Goal: Task Accomplishment & Management: Manage account settings

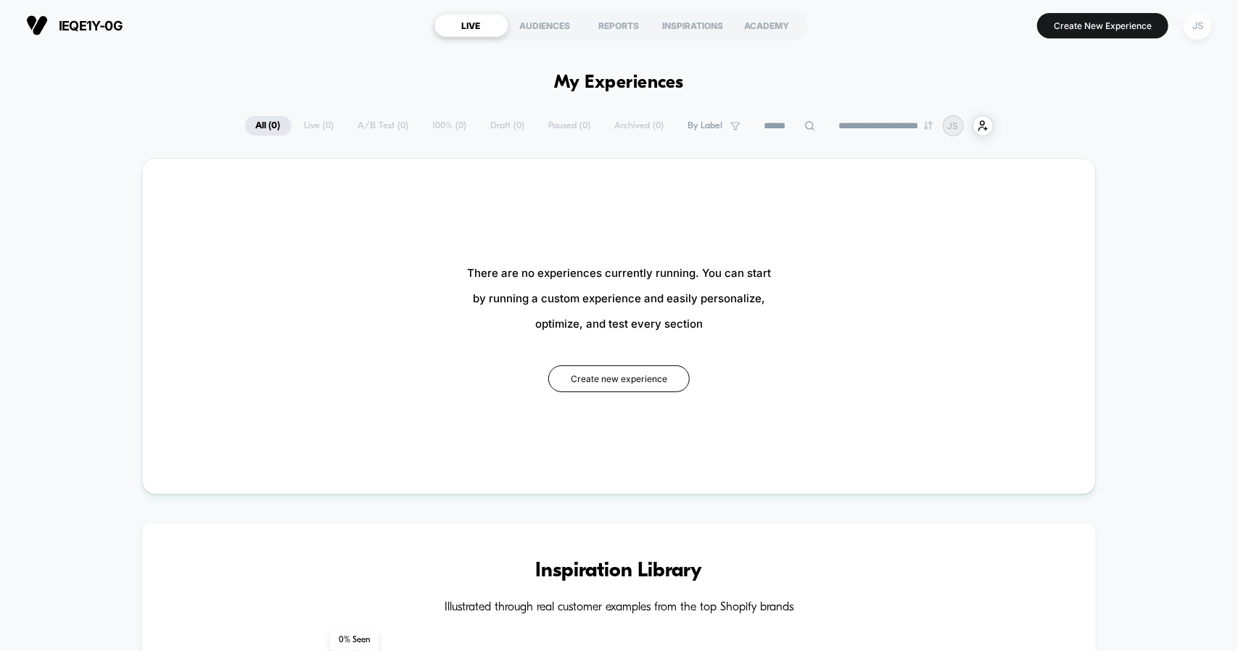
click at [1202, 29] on div "JS" at bounding box center [1198, 26] width 28 height 28
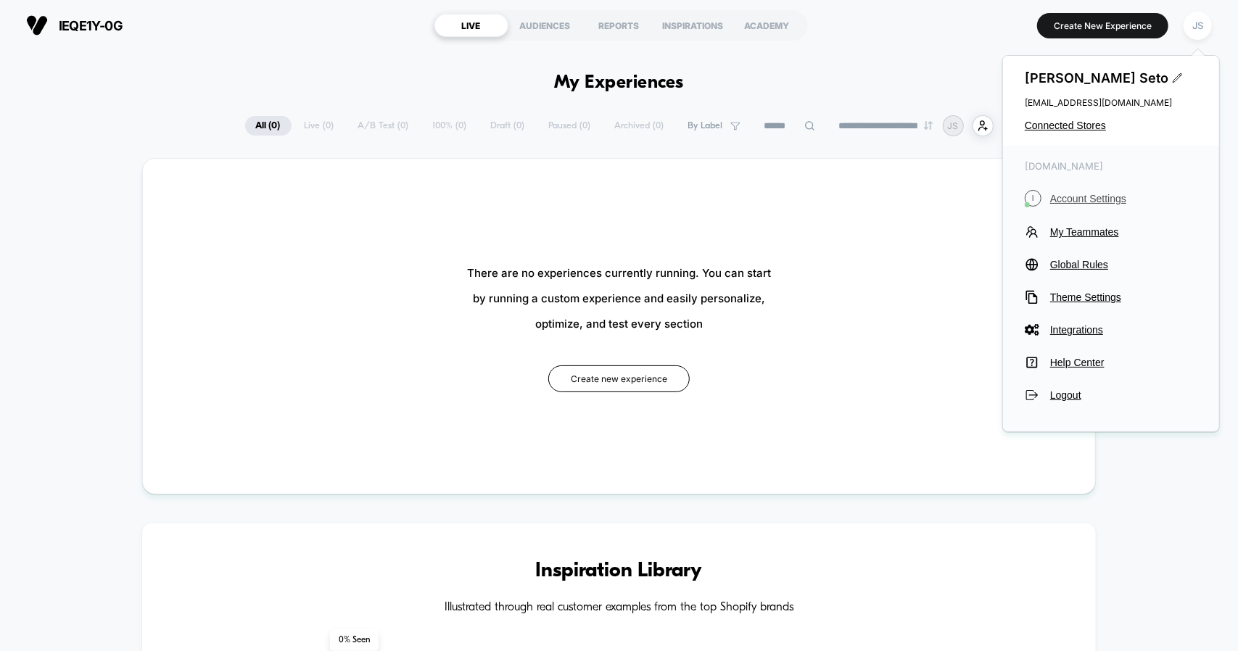
click at [1088, 201] on span "Account Settings" at bounding box center [1123, 199] width 147 height 12
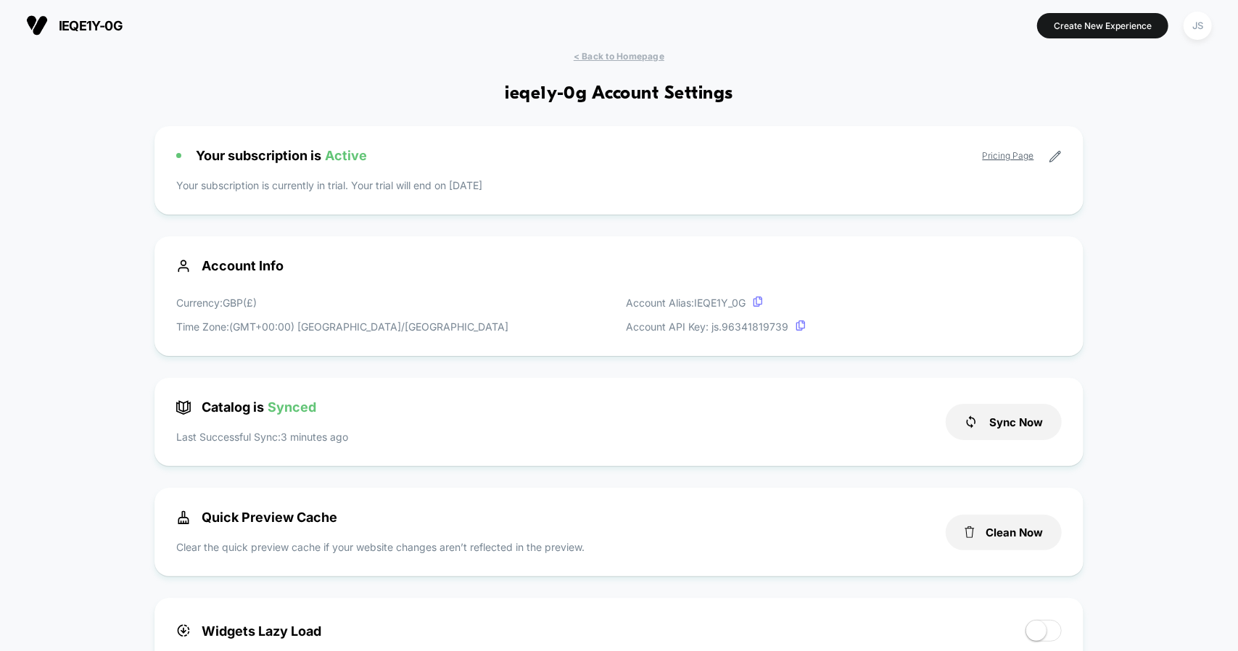
click at [1053, 155] on icon at bounding box center [1055, 156] width 13 height 13
click at [1058, 156] on icon at bounding box center [1055, 156] width 13 height 13
click at [1016, 157] on link "Pricing Page" at bounding box center [1009, 155] width 52 height 11
click at [1054, 157] on icon at bounding box center [1055, 156] width 13 height 13
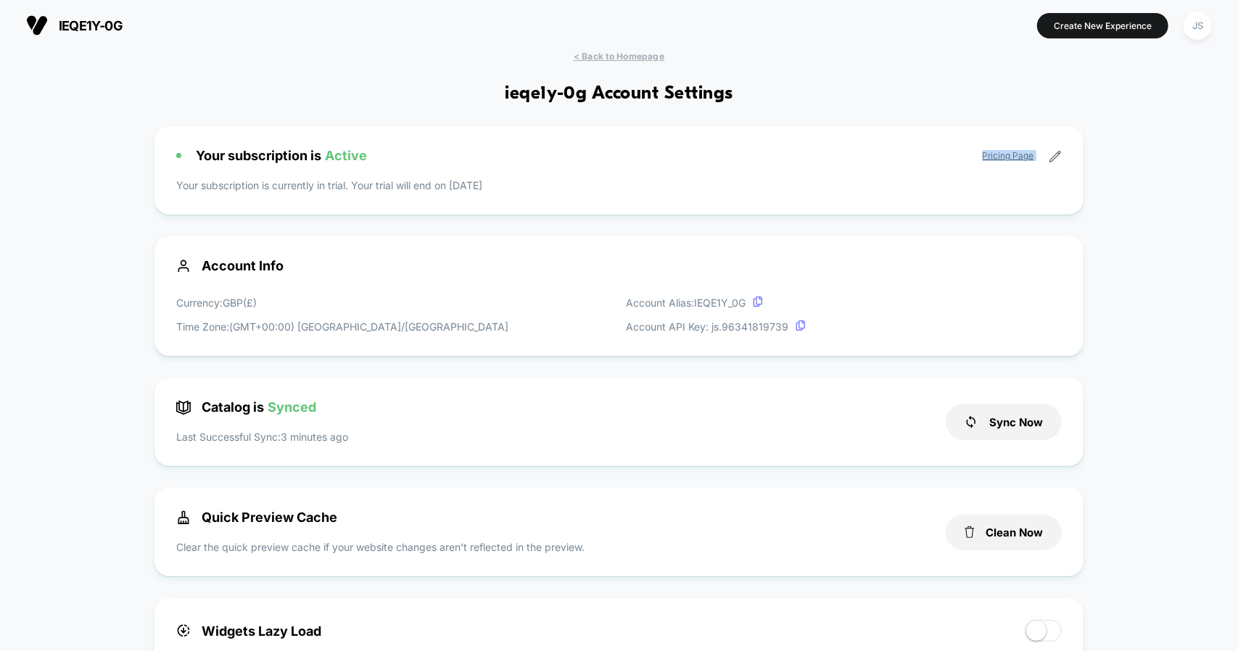
click at [1054, 157] on icon at bounding box center [1055, 156] width 13 height 13
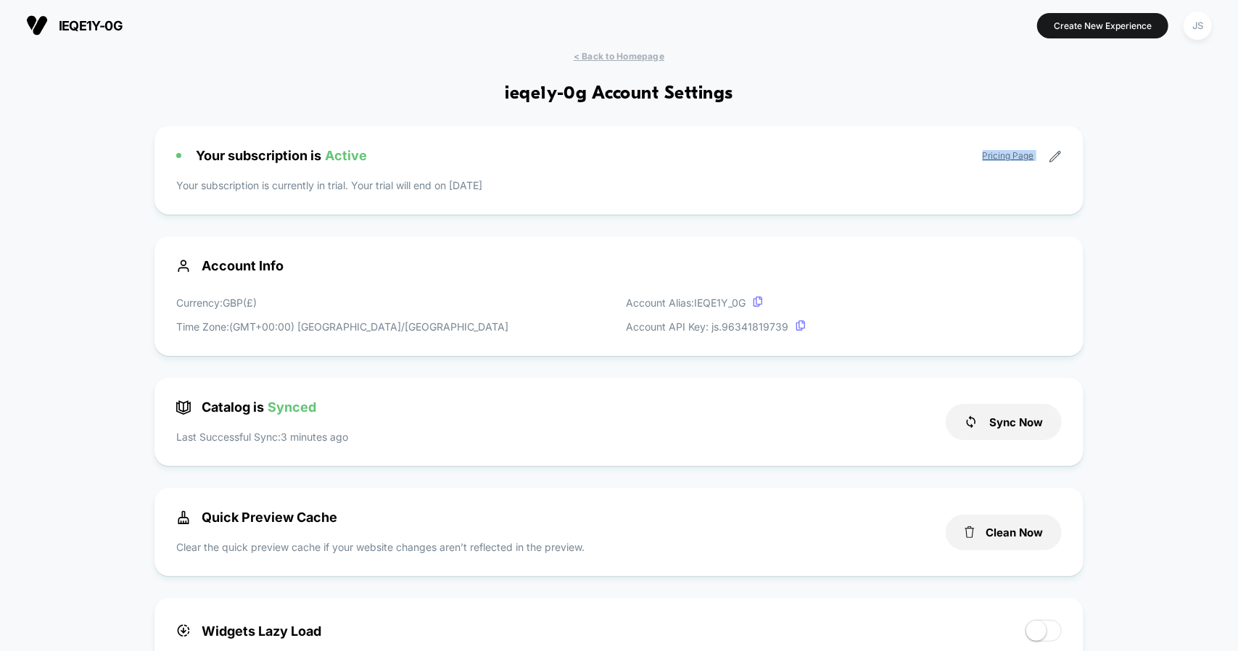
click at [1054, 157] on icon at bounding box center [1055, 156] width 13 height 13
click at [861, 179] on p "Your subscription is currently in trial. Your trial will end on [DATE]" at bounding box center [618, 185] width 885 height 15
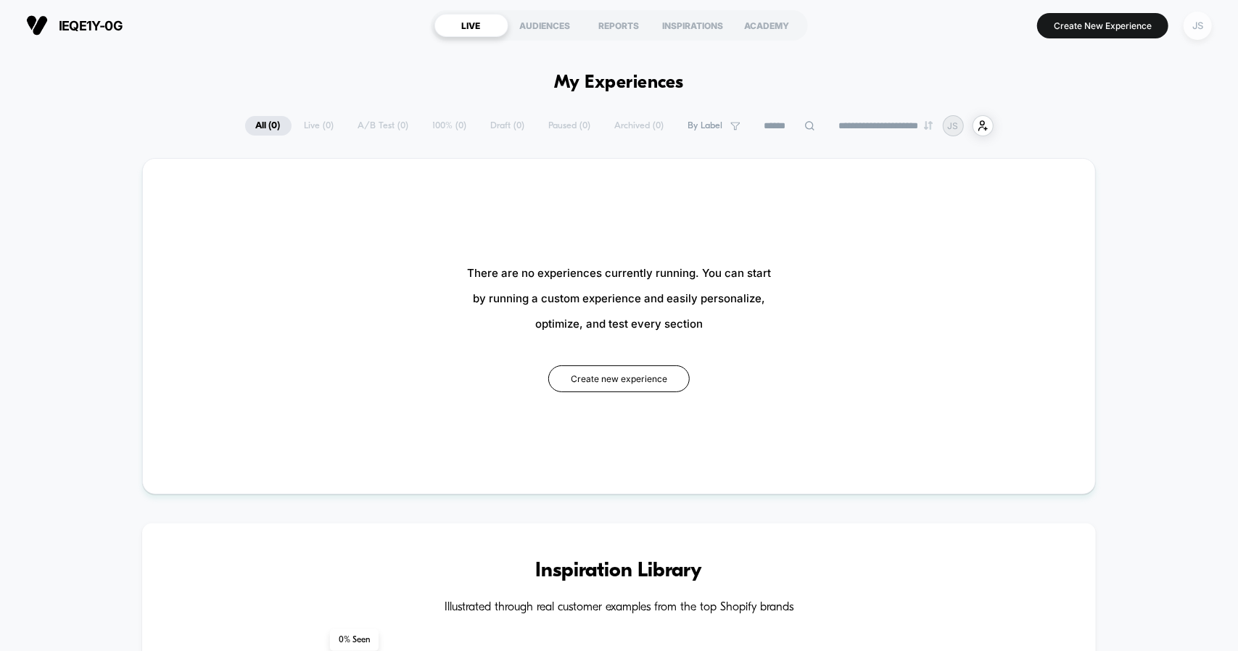
click at [1200, 38] on div "JS" at bounding box center [1198, 26] width 28 height 28
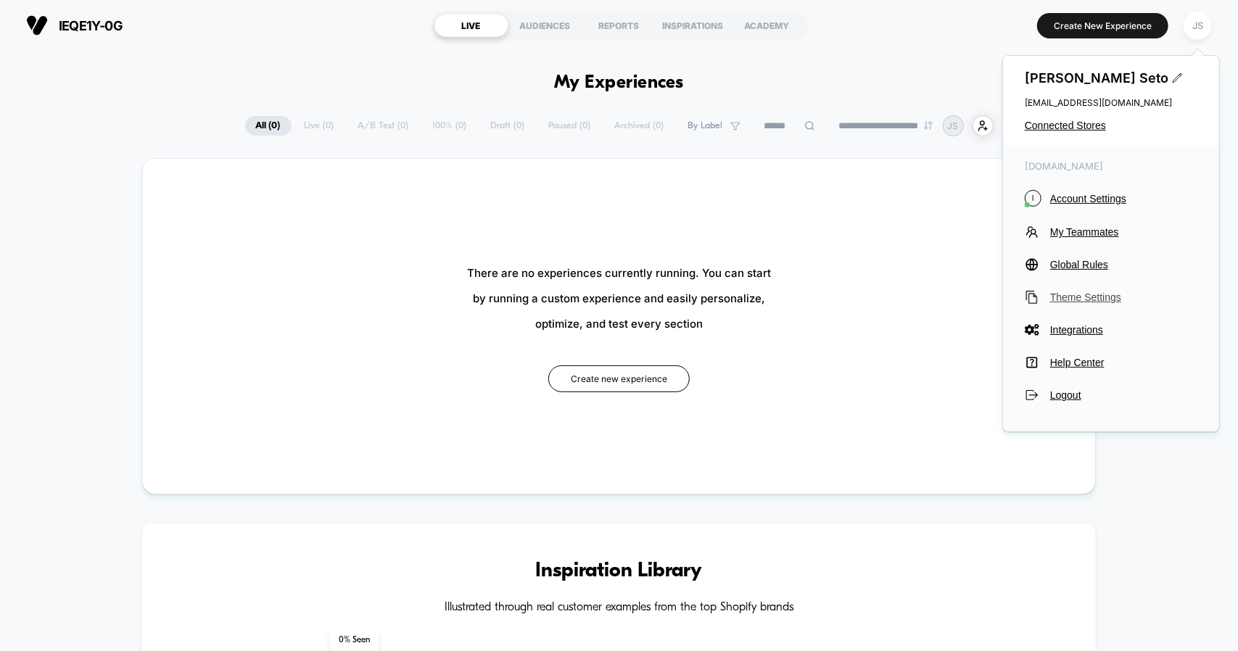
click at [1097, 299] on span "Theme Settings" at bounding box center [1123, 298] width 147 height 12
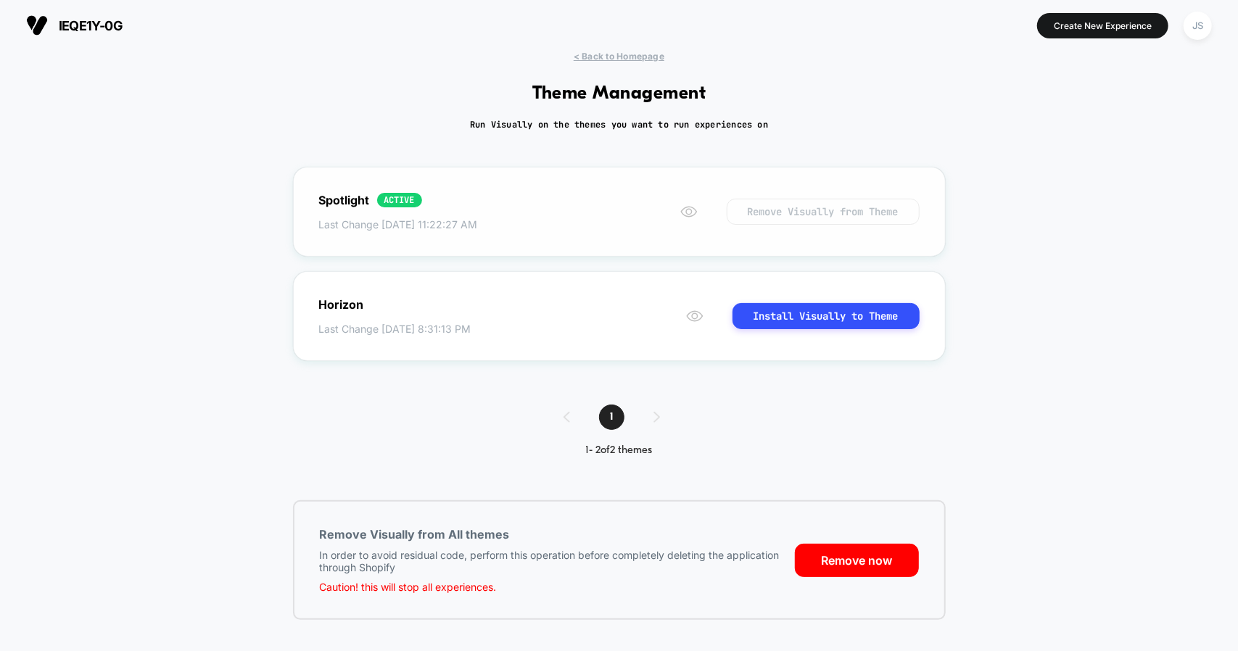
click at [782, 211] on button "Remove Visually from Theme" at bounding box center [823, 212] width 193 height 26
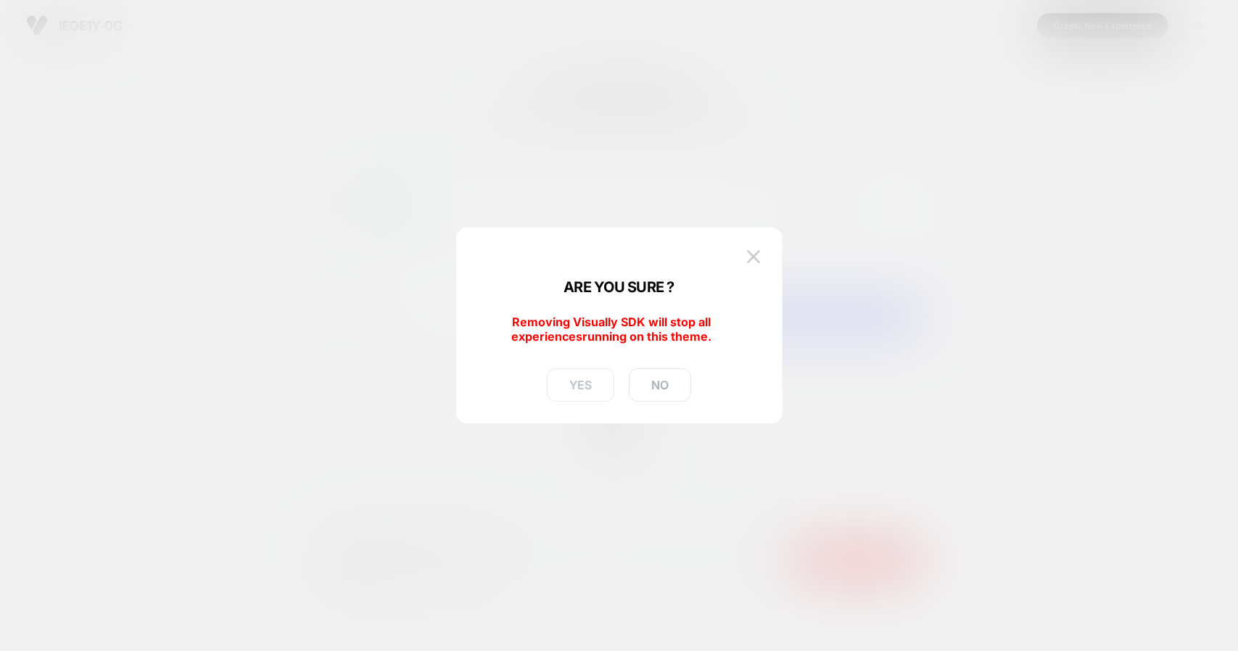
click at [591, 388] on button "YES" at bounding box center [580, 384] width 67 height 33
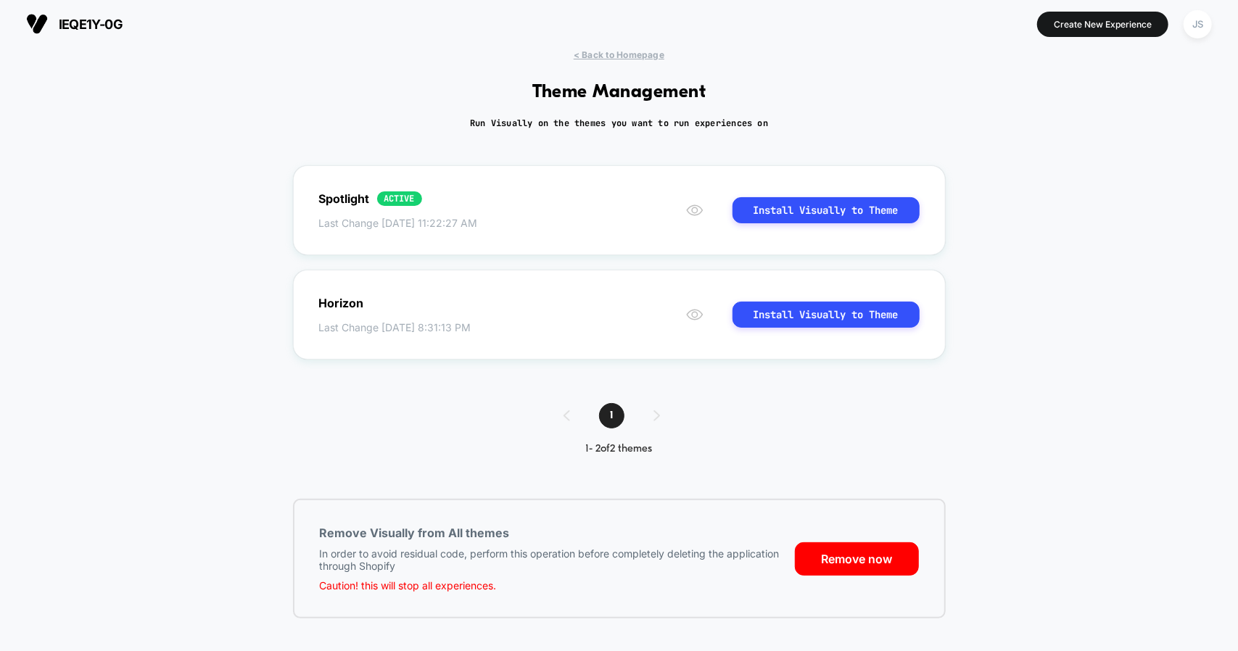
scroll to position [1, 0]
click at [862, 565] on button "Remove now" at bounding box center [857, 559] width 124 height 33
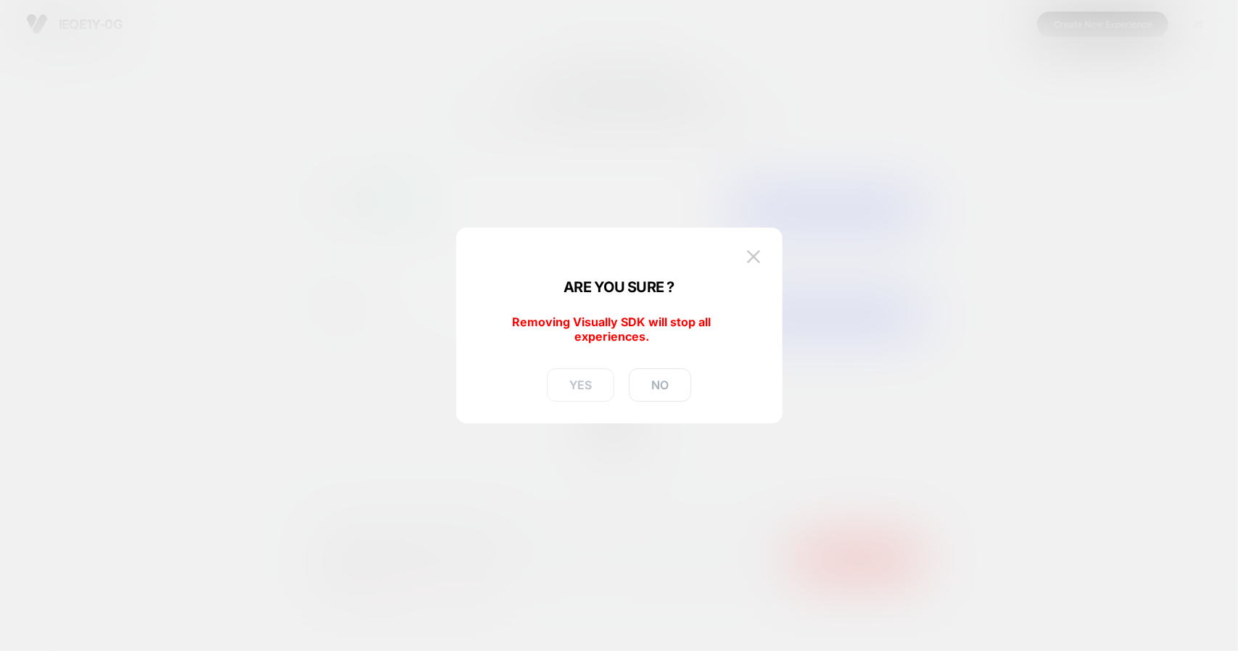
click at [587, 393] on button "YES" at bounding box center [580, 384] width 67 height 33
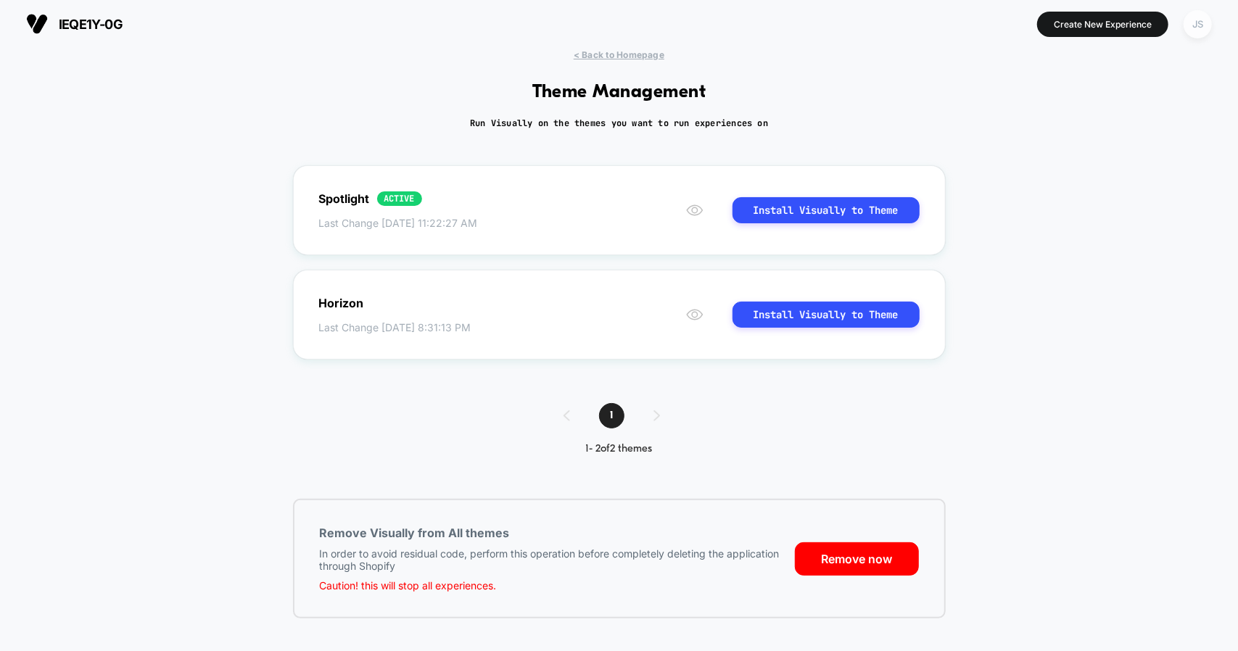
click at [1202, 28] on div "JS" at bounding box center [1198, 24] width 28 height 28
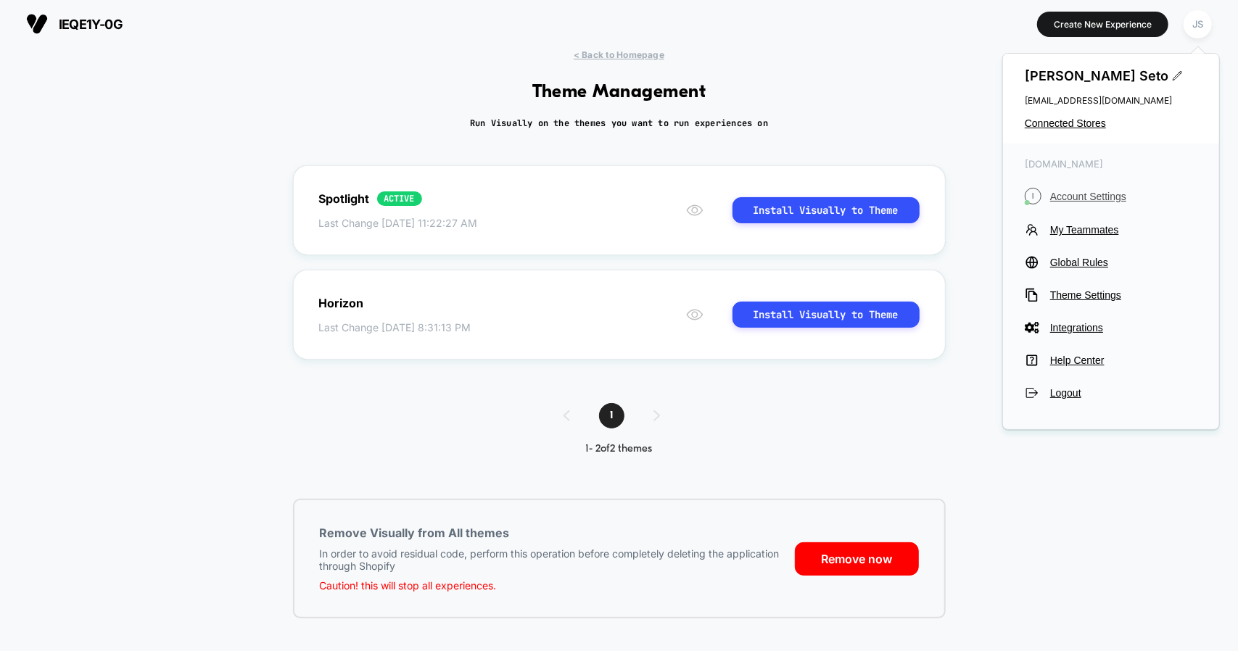
click at [1084, 199] on span "Account Settings" at bounding box center [1123, 197] width 147 height 12
